Goal: Task Accomplishment & Management: Use online tool/utility

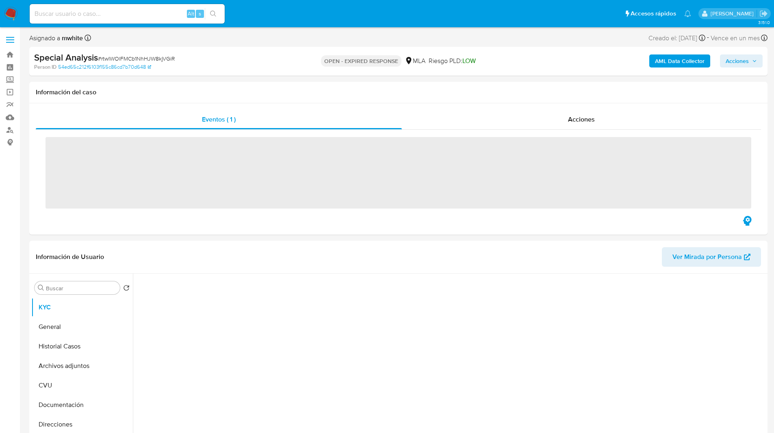
click at [360, 14] on ul "Pausado Ver notificaciones Alt s Accesos rápidos Presiona las siguientes teclas…" at bounding box center [361, 13] width 670 height 20
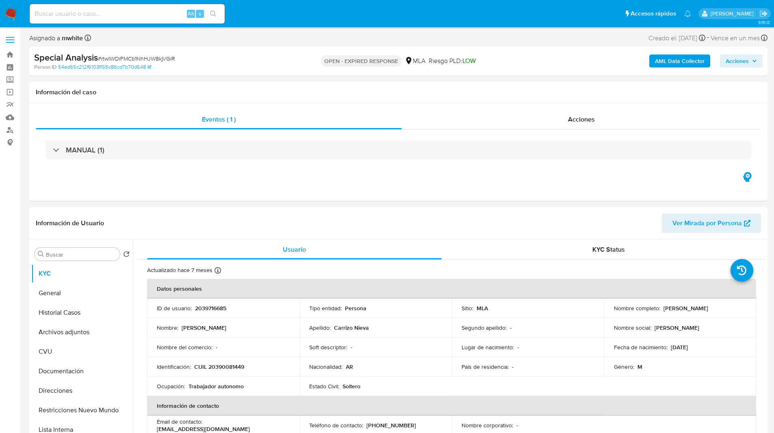
select select "10"
click at [137, 18] on input at bounding box center [127, 14] width 195 height 11
paste input "U5jRYWsYpD9QhkbsiqOxmXuq"
type input "U5jRYWsYpD9QhkbsiqOxmXuq"
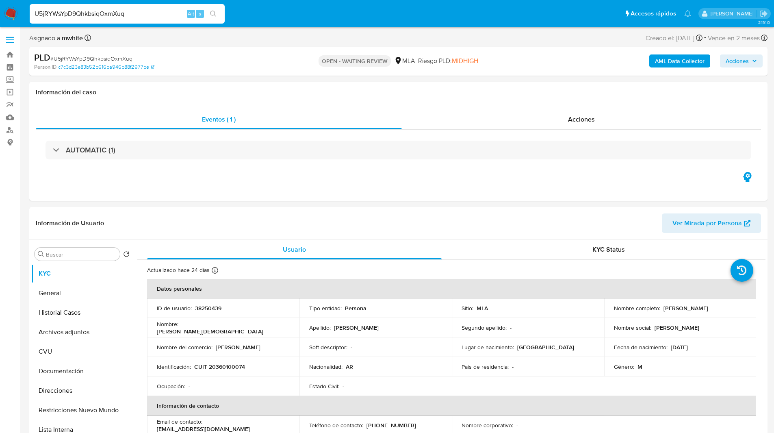
select select "10"
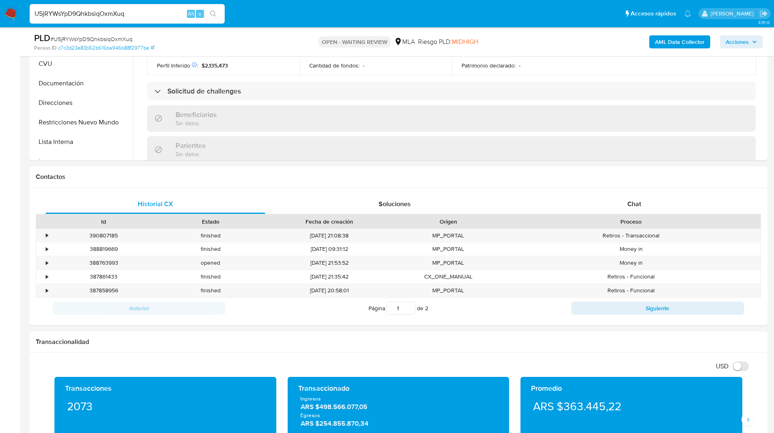
scroll to position [208, 0]
click at [648, 201] on div "Chat" at bounding box center [634, 204] width 220 height 20
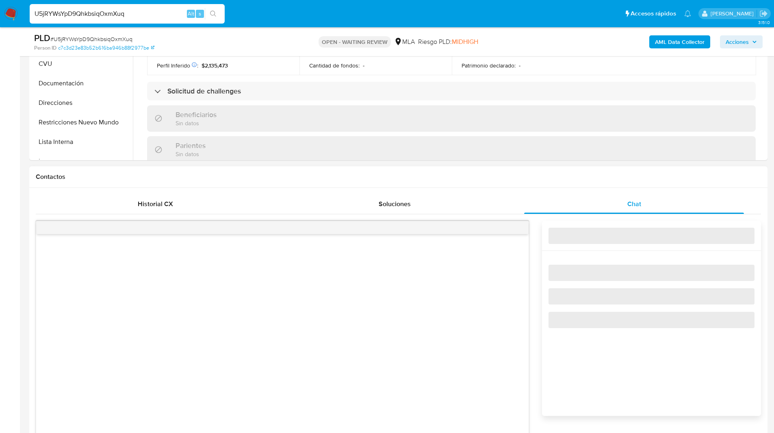
click at [555, 180] on h1 "Contactos" at bounding box center [398, 177] width 725 height 8
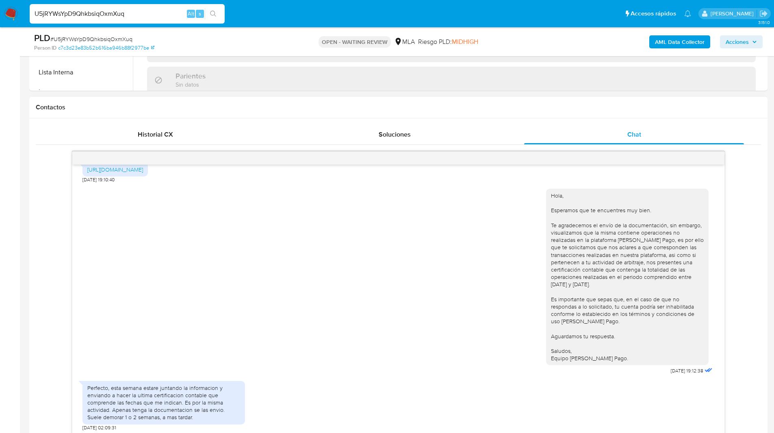
scroll to position [328, 0]
click at [63, 13] on input "U5jRYWsYpD9QhkbsiqOxmXuq" at bounding box center [127, 14] width 195 height 11
click at [15, 13] on img at bounding box center [11, 14] width 14 height 14
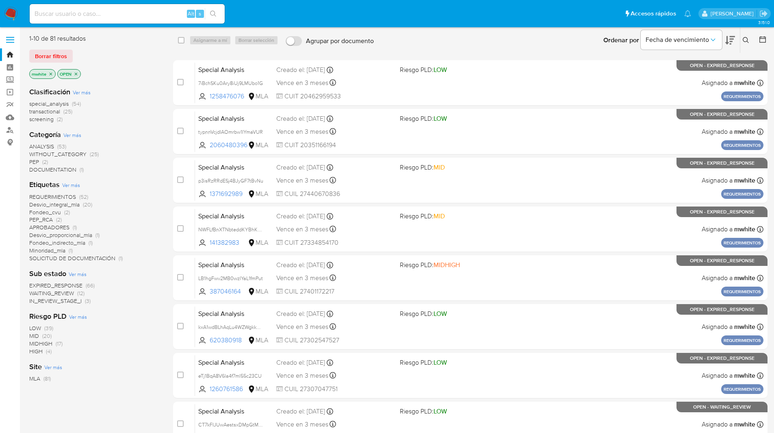
click at [747, 37] on button at bounding box center [746, 40] width 13 height 10
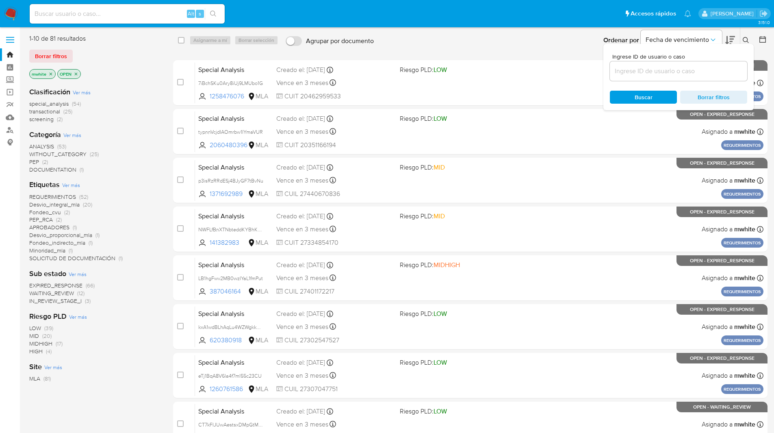
click at [655, 67] on input at bounding box center [678, 71] width 137 height 11
type input "U5jRYWsYpD9QhkbsiqOxmXuq"
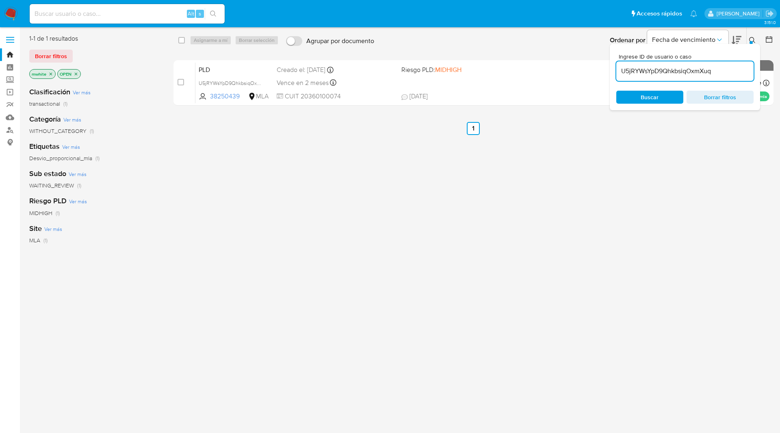
click at [178, 40] on div "select-all-cases-checkbox Asignarme a mí Borrar selección Agrupar por documento…" at bounding box center [473, 40] width 601 height 25
click at [180, 42] on input "checkbox" at bounding box center [181, 40] width 7 height 7
checkbox input "true"
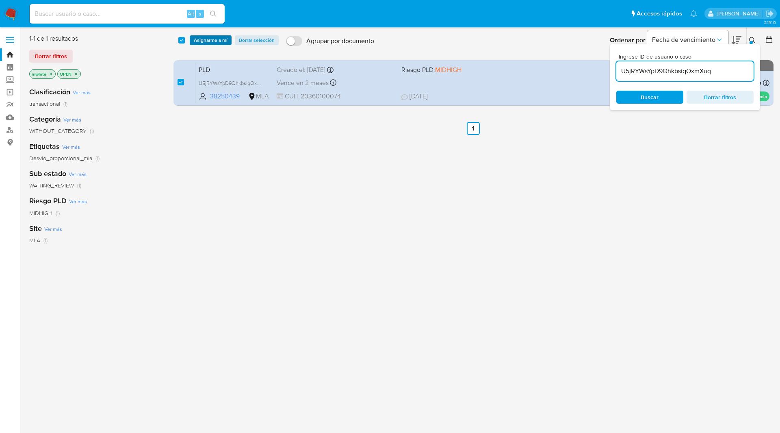
click at [210, 40] on span "Asignarme a mí" at bounding box center [211, 40] width 34 height 8
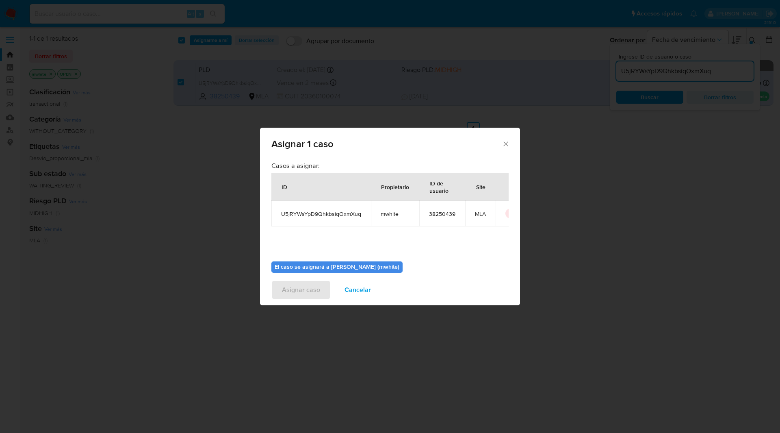
click at [390, 215] on span "mwhite" at bounding box center [395, 213] width 29 height 7
copy span "mwhite"
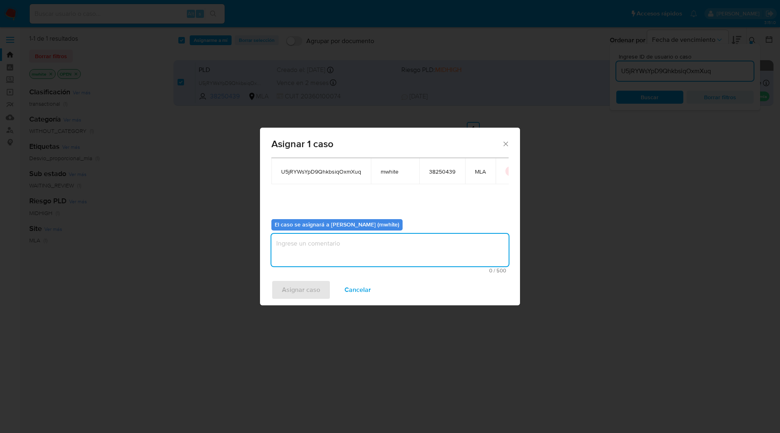
click at [354, 234] on textarea "assign-modal" at bounding box center [389, 250] width 237 height 33
paste textarea "mwhite"
type textarea "mwhite"
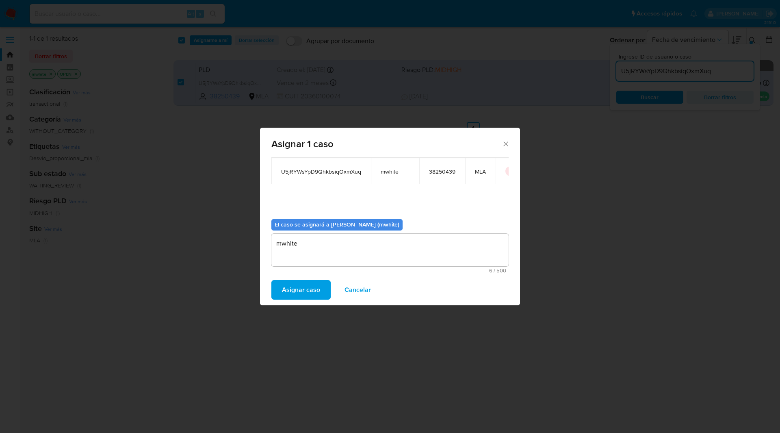
click at [305, 287] on span "Asignar caso" at bounding box center [301, 290] width 38 height 18
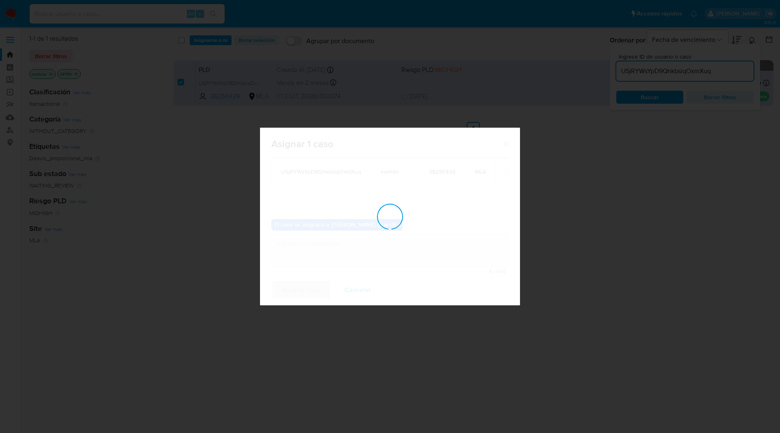
checkbox input "false"
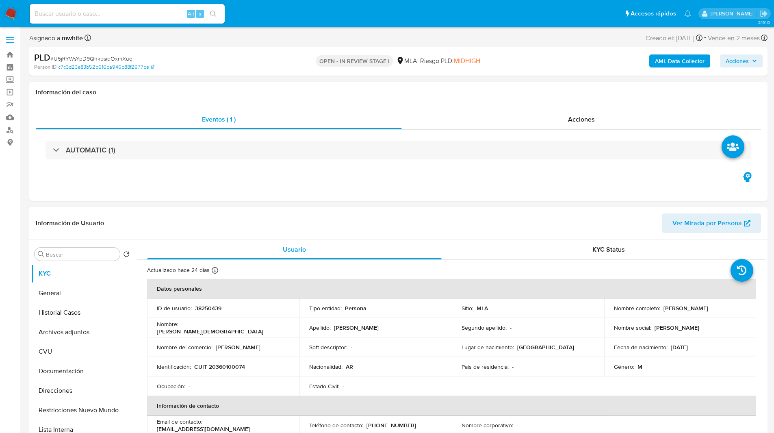
select select "10"
click at [286, 19] on ul "Pausado Ver notificaciones Alt s Accesos rápidos Presiona las siguientes teclas…" at bounding box center [361, 13] width 670 height 20
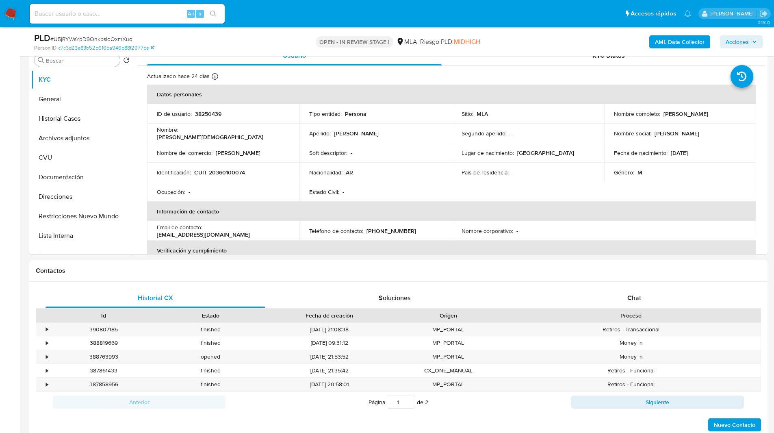
scroll to position [172, 0]
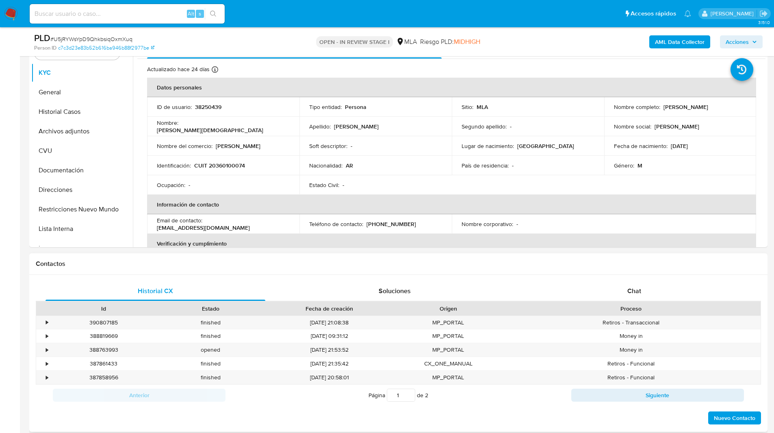
click at [538, 256] on div "Contactos" at bounding box center [398, 264] width 738 height 22
click at [553, 262] on h1 "Contactos" at bounding box center [398, 264] width 725 height 8
click at [627, 280] on div "Historial CX Soluciones Chat Id Estado Fecha de creación Origen Proceso • 39080…" at bounding box center [398, 353] width 738 height 157
click at [629, 292] on span "Chat" at bounding box center [634, 290] width 14 height 9
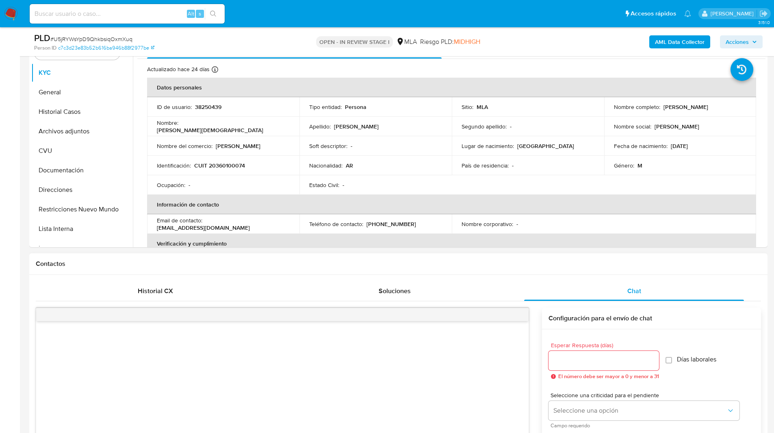
click at [555, 267] on h1 "Contactos" at bounding box center [398, 264] width 725 height 8
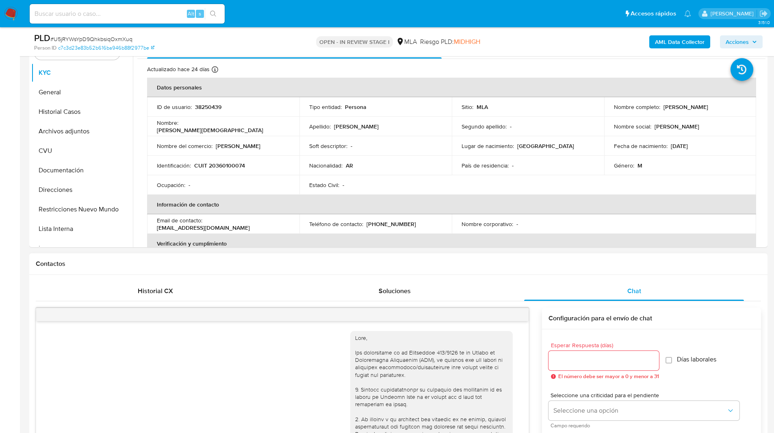
scroll to position [765, 0]
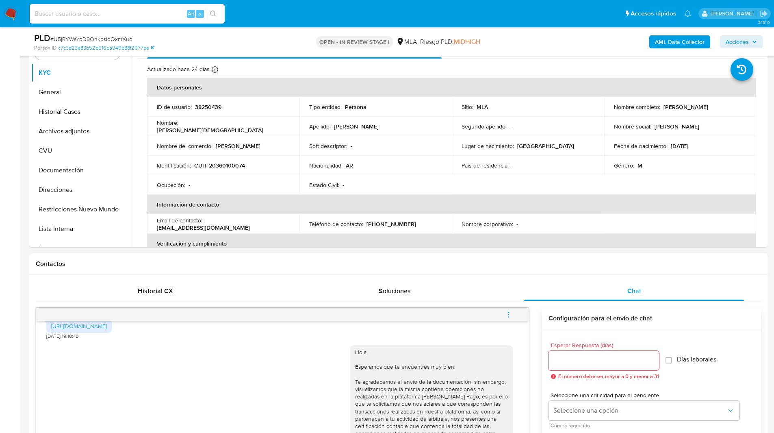
click at [313, 24] on ul "Pausado Ver notificaciones Alt s Accesos rápidos Presiona las siguientes teclas…" at bounding box center [361, 13] width 670 height 20
click at [279, 11] on ul "Pausado Ver notificaciones Alt s Accesos rápidos Presiona las siguientes teclas…" at bounding box center [361, 13] width 670 height 20
click at [256, 18] on ul "Pausado Ver notificaciones Alt s Accesos rápidos Presiona las siguientes teclas…" at bounding box center [361, 13] width 670 height 20
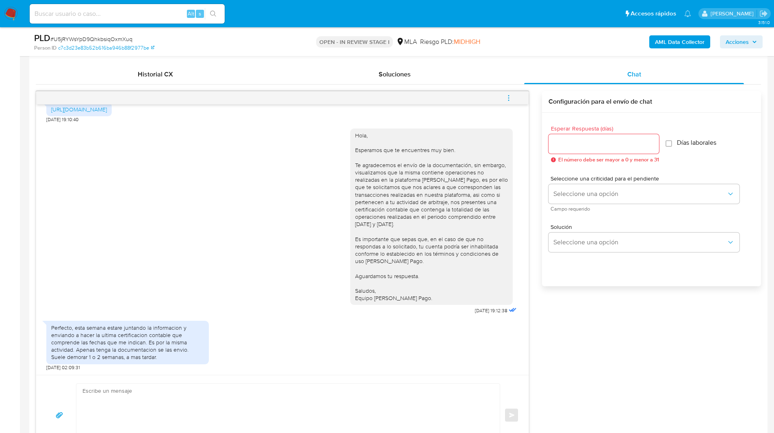
scroll to position [389, 0]
click at [146, 408] on textarea at bounding box center [285, 414] width 407 height 63
paste textarea "Hola, Esperamos que te encuentres muy bien. Te consultamos si tuviste oportunid…"
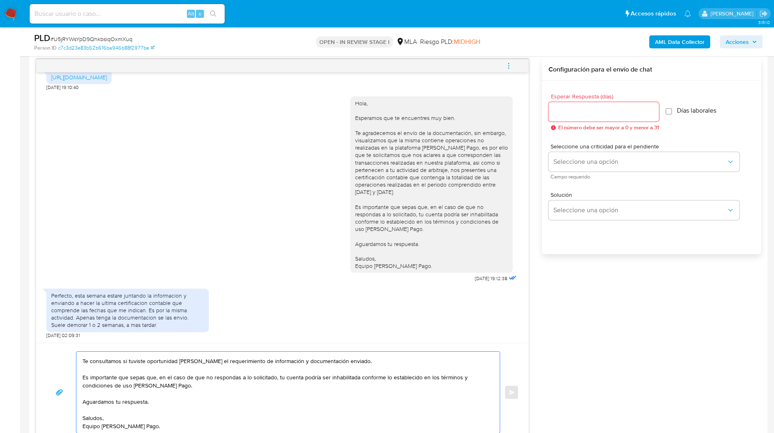
scroll to position [0, 0]
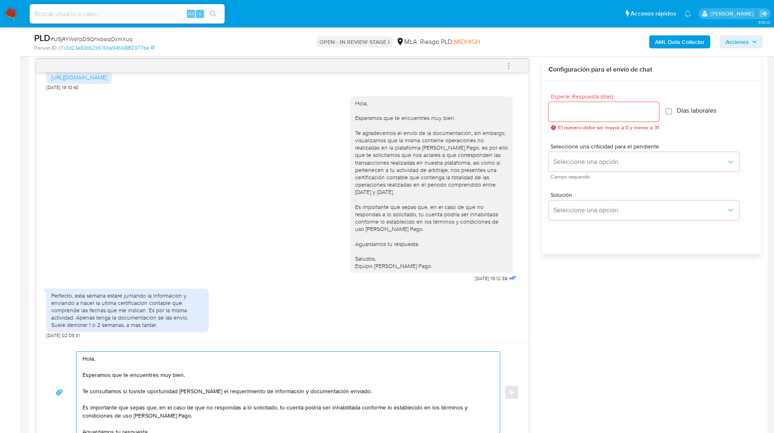
click at [598, 109] on input "Esperar Respuesta (días)" at bounding box center [604, 111] width 111 height 11
drag, startPoint x: 89, startPoint y: 389, endPoint x: 351, endPoint y: 386, distance: 261.7
click at [351, 386] on textarea "Hola, Esperamos que te encuentres muy bien. Te consultamos si tuviste oportunid…" at bounding box center [285, 391] width 407 height 81
click at [86, 392] on textarea "Hola, Esperamos que te encuentres muy bien. Te consultamos si tuviste oportunid…" at bounding box center [285, 391] width 407 height 81
drag, startPoint x: 97, startPoint y: 391, endPoint x: 370, endPoint y: 390, distance: 273.0
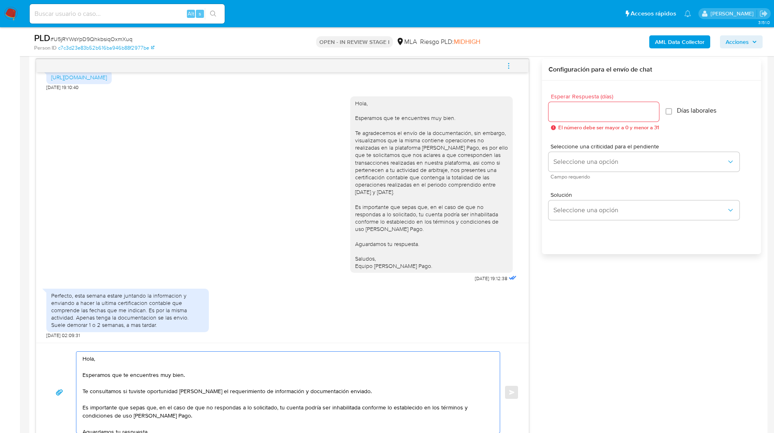
click at [370, 390] on textarea "Hola, Esperamos que te encuentres muy bien. Te consultamos si tuviste oportunid…" at bounding box center [285, 391] width 407 height 81
type textarea "Hola, Esperamos que te encuentres muy bien. Te solicitamos que remitas la docum…"
click at [590, 109] on input "Esperar Respuesta (días)" at bounding box center [604, 111] width 111 height 11
type input "1"
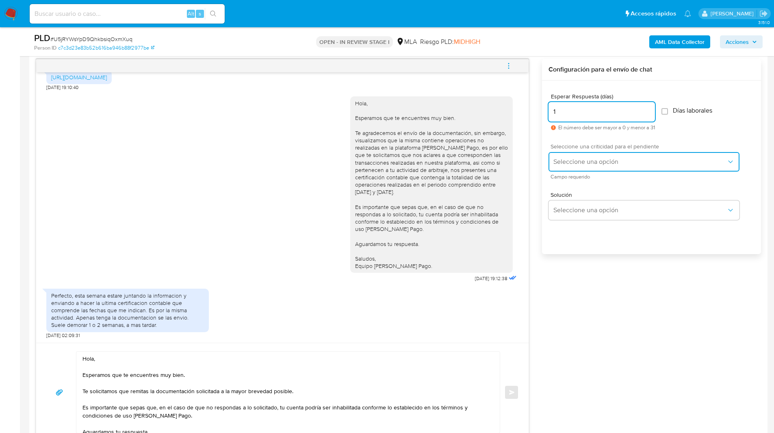
click at [578, 160] on span "Seleccione una opción" at bounding box center [639, 162] width 173 height 8
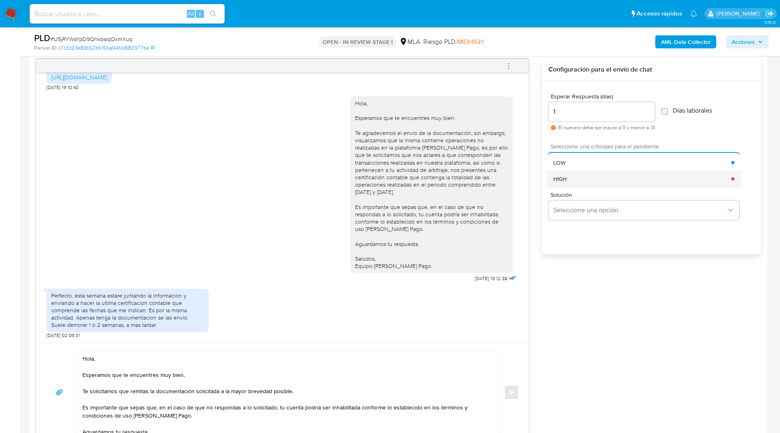
click at [563, 182] on span "HIGH" at bounding box center [559, 178] width 13 height 7
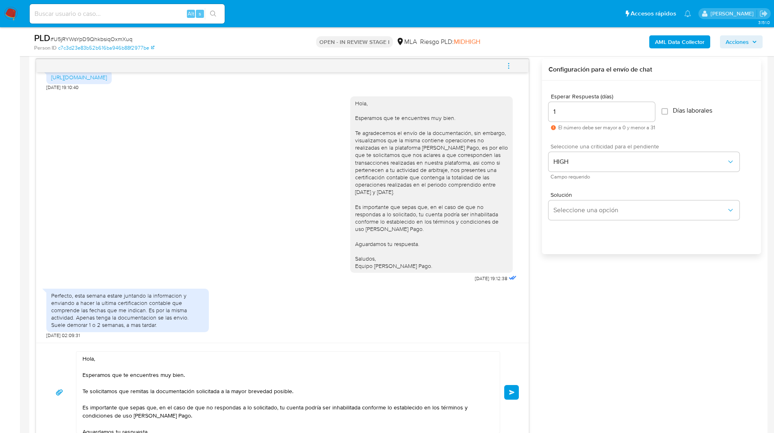
click at [512, 393] on span "Enviar" at bounding box center [512, 392] width 6 height 5
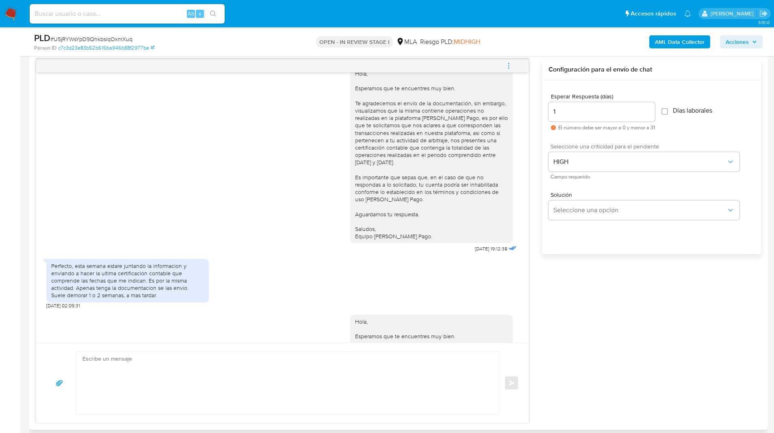
scroll to position [907, 0]
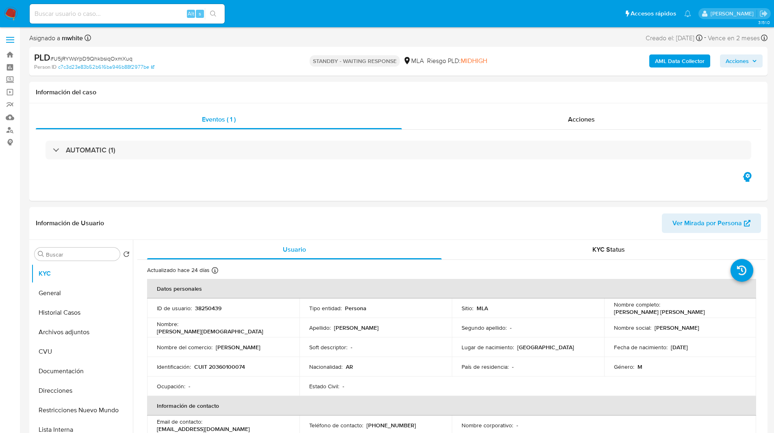
select select "10"
click at [380, 24] on nav "Pausado Ver notificaciones Alt s Accesos rápidos Presiona las siguientes teclas…" at bounding box center [387, 13] width 774 height 27
click at [327, 37] on div "Asignado a mwhite Asignado el: [DATE] 16:35:39 Creado el: [DATE] Creado el: [DA…" at bounding box center [398, 40] width 738 height 14
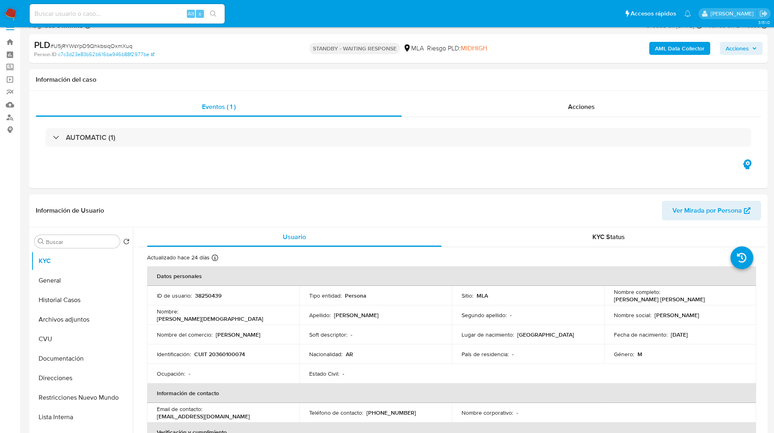
scroll to position [13, 0]
click at [130, 17] on input at bounding box center [127, 14] width 195 height 11
paste input "gFmDkBVoQADysPbJBCfnYm7I"
type input "gFmDkBVoQADysPbJBCfnYm7I"
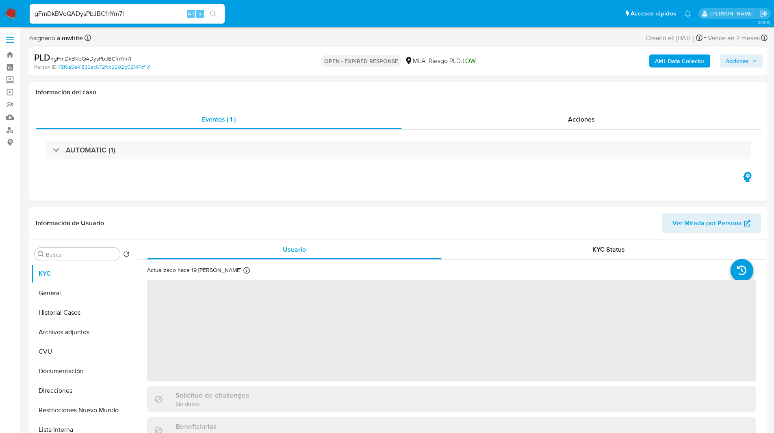
select select "10"
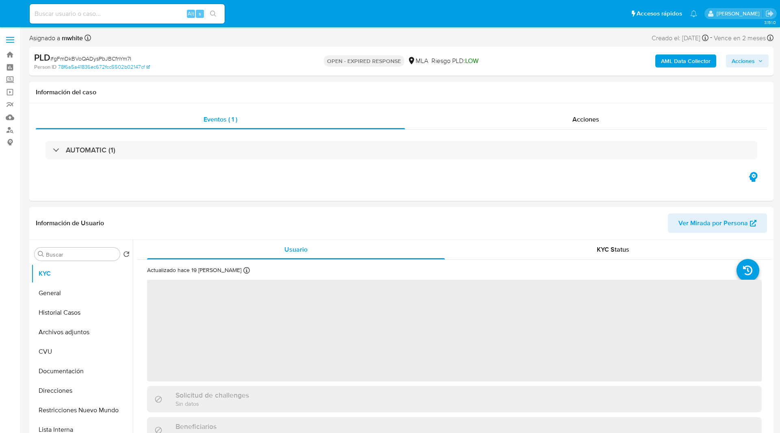
select select "10"
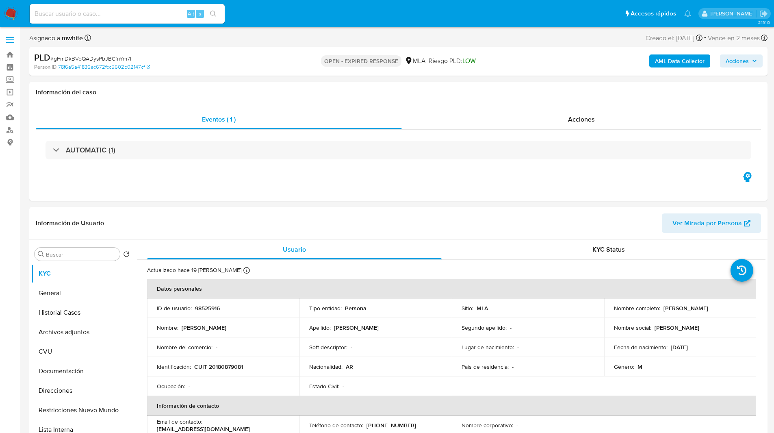
select select "10"
click at [125, 14] on input at bounding box center [127, 14] width 195 height 11
paste input "sUwuKsI2KjxmBsklVW8Pswel"
type input "sUwuKsI2KjxmBsklVW8Pswel"
select select "10"
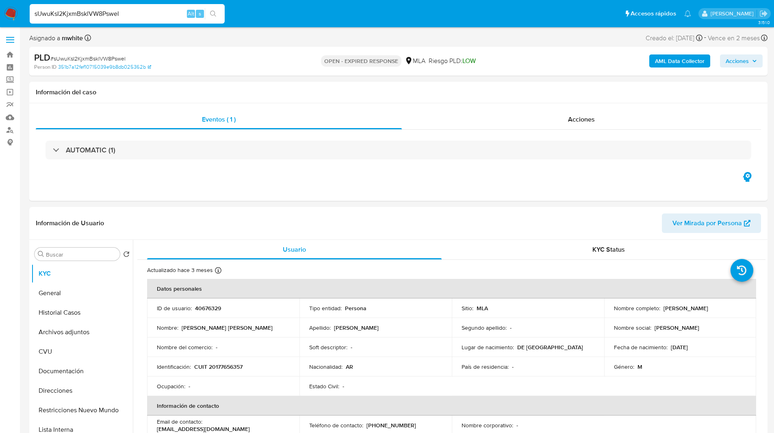
click at [185, 59] on div "PLD # sUwuKsI2KjxmBsklVW8Pswel" at bounding box center [154, 58] width 240 height 12
click at [227, 9] on li "sUwuKsI2KjxmBsklVW8Pswel Alt s" at bounding box center [127, 13] width 199 height 20
